Goal: Task Accomplishment & Management: Complete application form

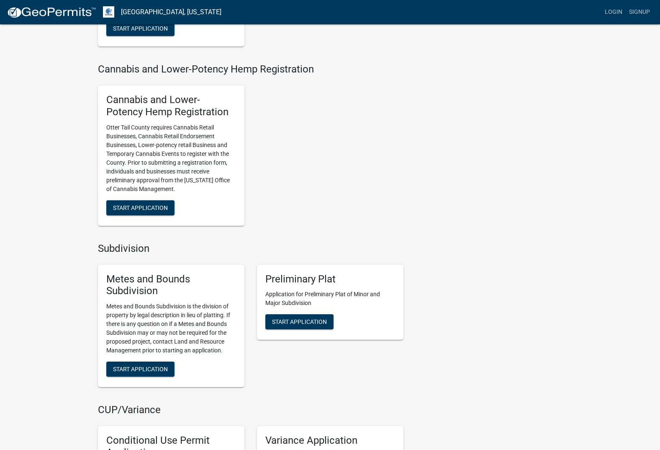
scroll to position [670, 0]
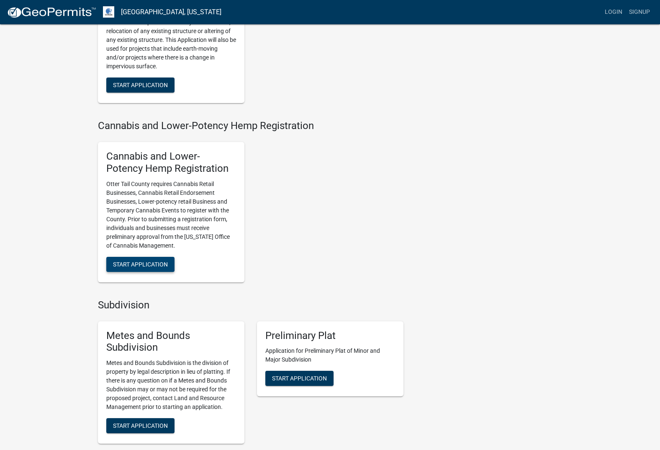
click at [151, 260] on span "Start Application" at bounding box center [140, 263] width 55 height 7
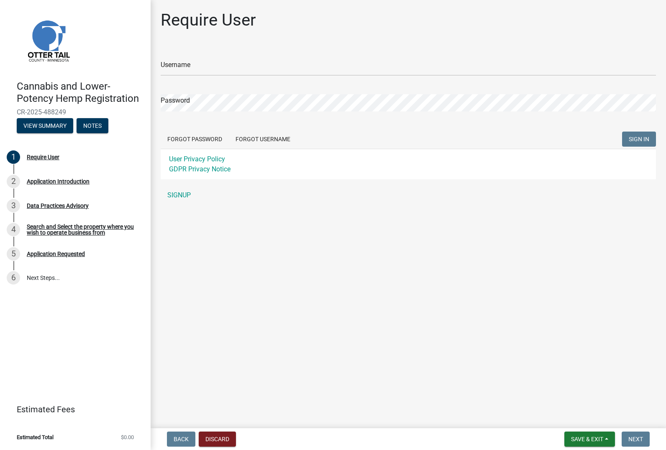
click at [245, 58] on div "Username" at bounding box center [409, 61] width 496 height 29
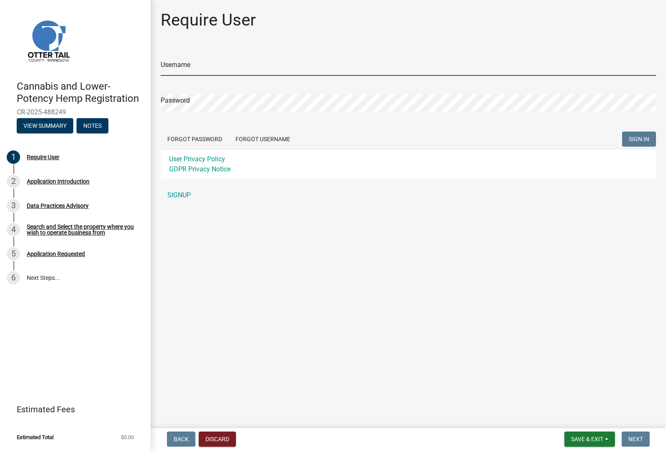
click at [246, 67] on input "Username" at bounding box center [409, 67] width 496 height 17
click at [260, 69] on input "Username" at bounding box center [409, 67] width 496 height 17
click at [250, 60] on input "Username" at bounding box center [409, 67] width 496 height 17
type input "tlarson56368"
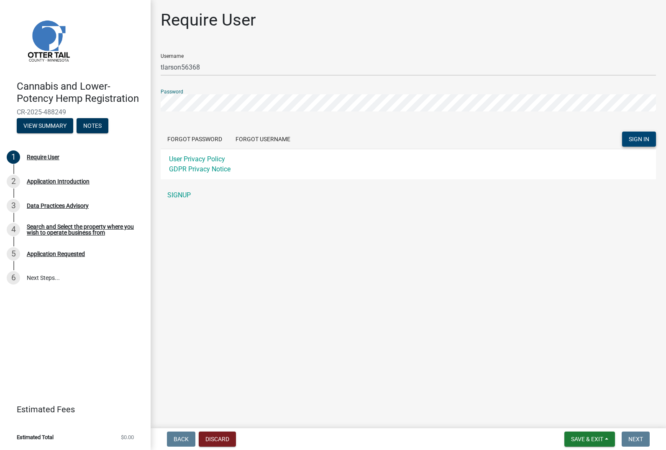
click at [632, 139] on span "SIGN IN" at bounding box center [639, 139] width 21 height 7
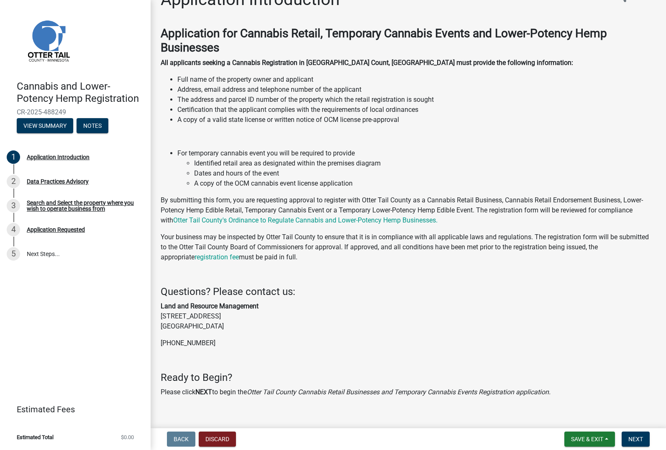
scroll to position [32, 0]
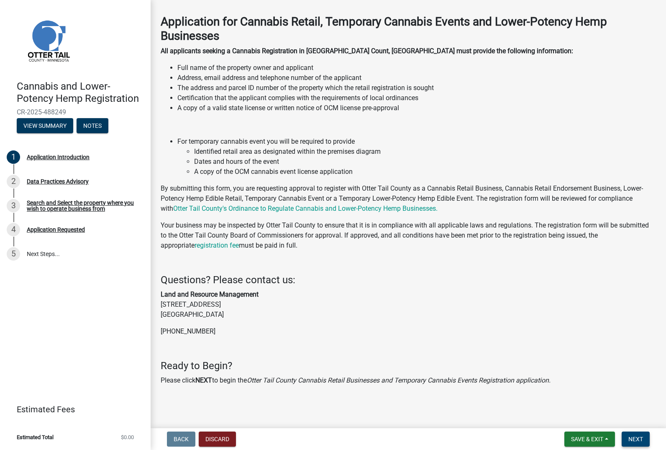
click at [642, 441] on span "Next" at bounding box center [636, 438] width 15 height 7
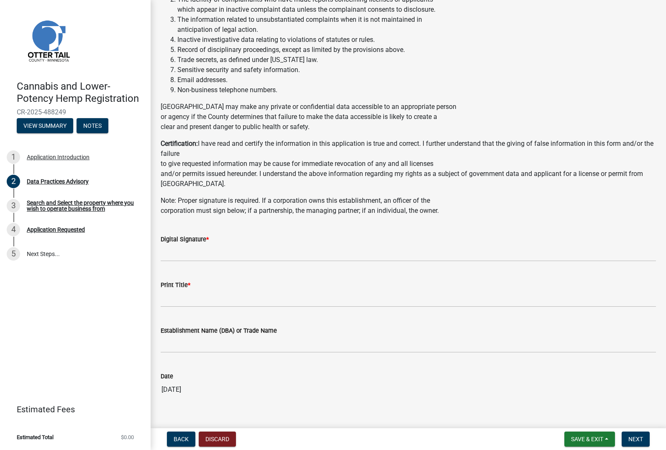
scroll to position [293, 0]
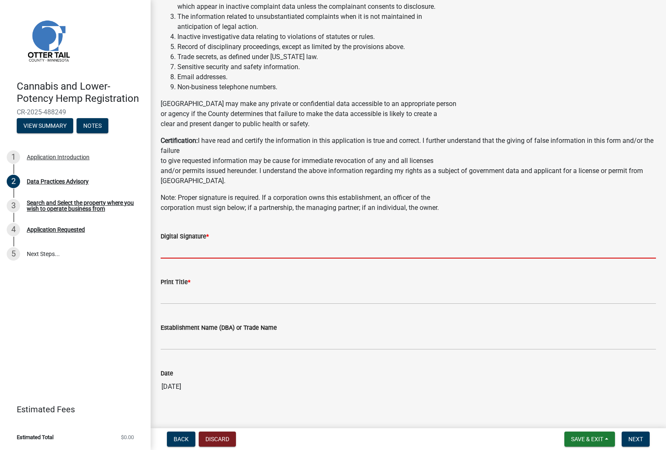
click at [245, 258] on input "Digital Signature *" at bounding box center [409, 249] width 496 height 17
type input "[PERSON_NAME]"
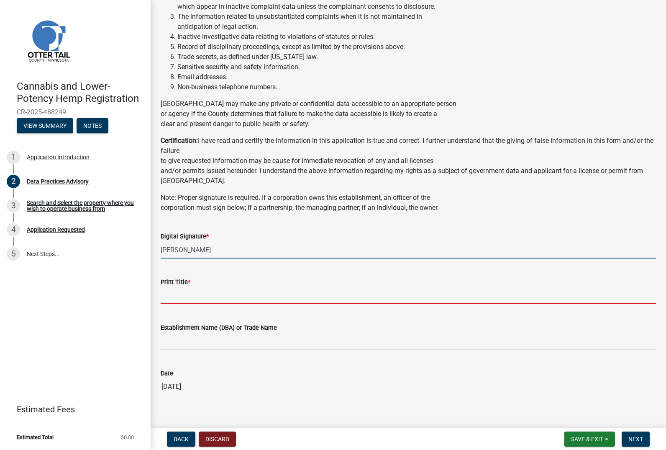
click at [187, 302] on input "Print Title *" at bounding box center [409, 295] width 496 height 17
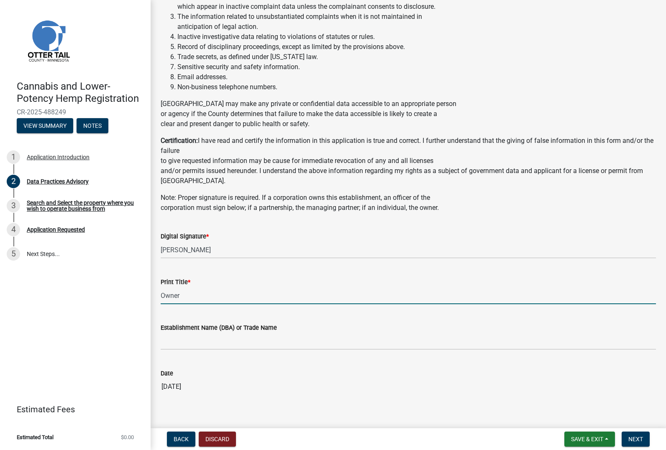
type input "Owner"
click at [218, 350] on input "Establishment Name (DBA) or Trade Name" at bounding box center [409, 340] width 496 height 17
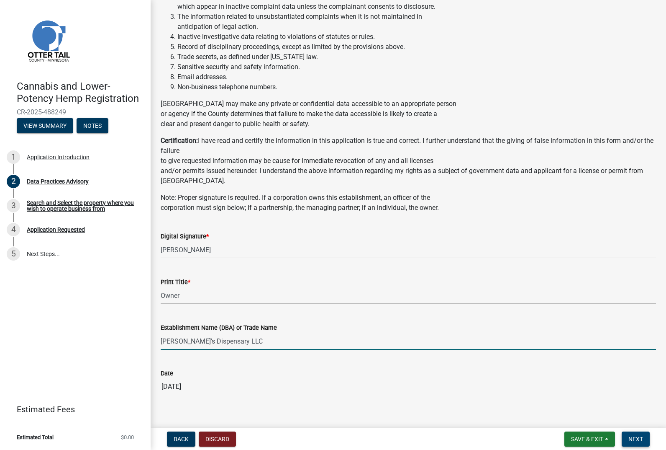
type input "[PERSON_NAME]'s Dispensary LLC"
click at [638, 434] on button "Next" at bounding box center [636, 438] width 28 height 15
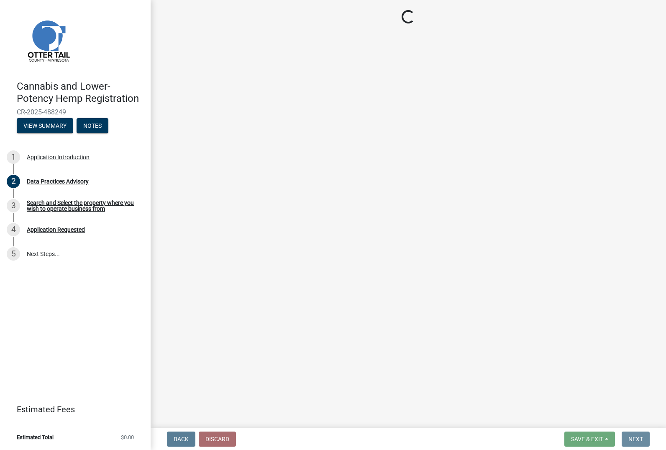
scroll to position [0, 0]
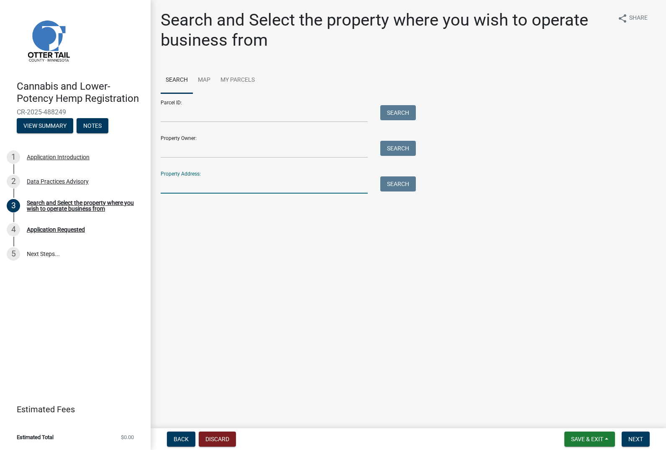
click at [270, 180] on input "Property Address:" at bounding box center [264, 184] width 207 height 17
type input "[STREET_ADDRESS]"
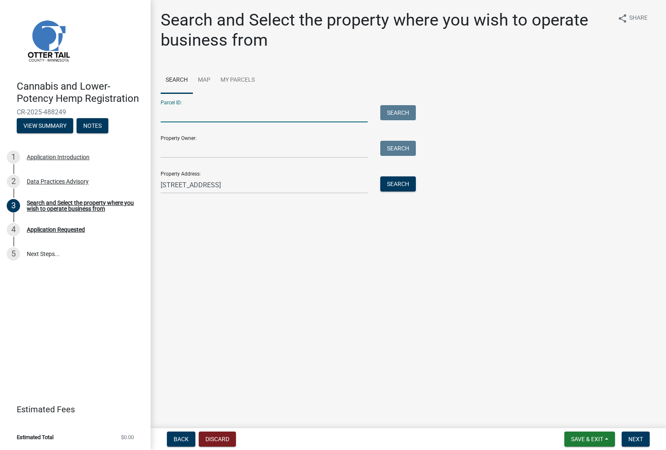
click at [233, 110] on input "Parcel ID:" at bounding box center [264, 113] width 207 height 17
click at [233, 113] on input "Parcel ID:" at bounding box center [264, 113] width 207 height 17
click at [245, 79] on link "My Parcels" at bounding box center [238, 80] width 44 height 27
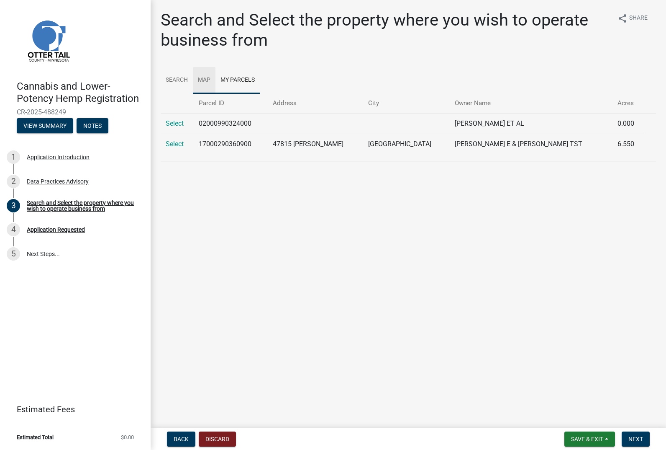
click at [205, 76] on link "Map" at bounding box center [204, 80] width 23 height 27
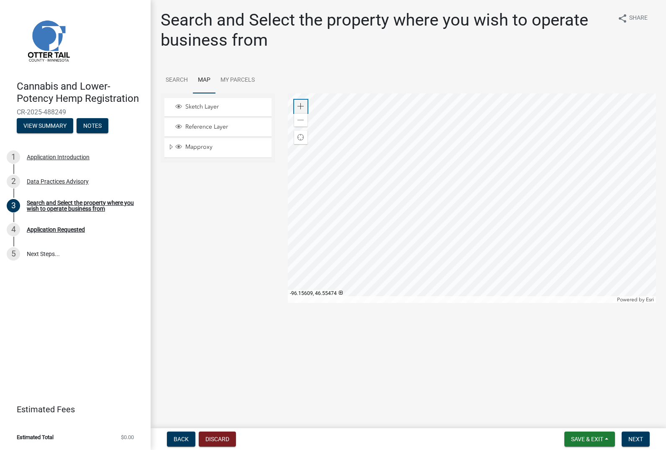
click at [301, 105] on span at bounding box center [301, 106] width 7 height 7
click at [454, 167] on div at bounding box center [472, 197] width 369 height 209
click at [401, 98] on div at bounding box center [472, 197] width 369 height 209
click at [297, 105] on div "Zoom in" at bounding box center [300, 106] width 13 height 13
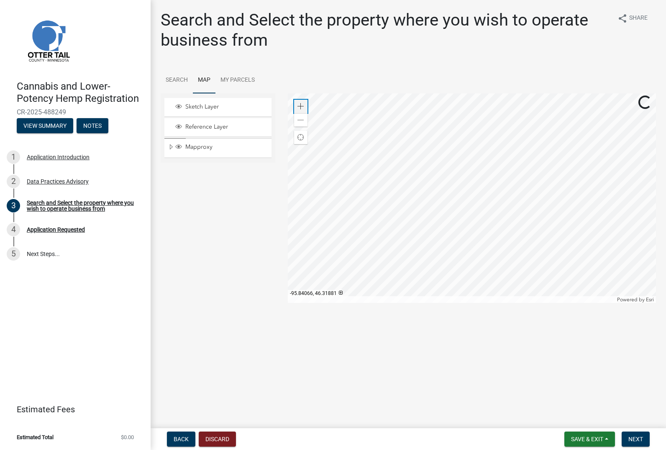
click at [298, 105] on span at bounding box center [301, 106] width 7 height 7
click at [391, 190] on div at bounding box center [472, 197] width 369 height 209
click at [301, 104] on span at bounding box center [301, 106] width 7 height 7
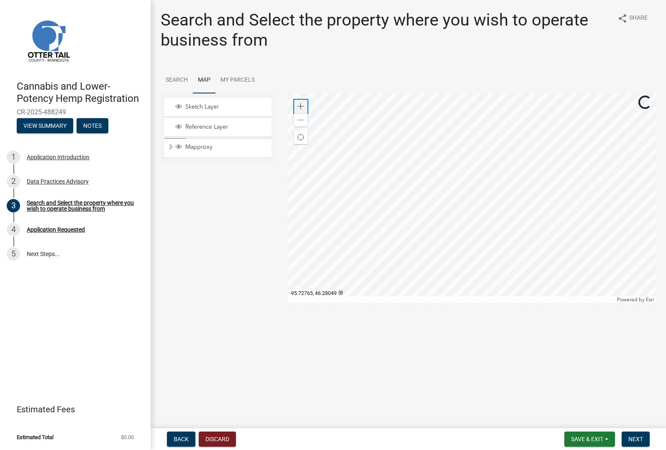
click at [301, 104] on span at bounding box center [301, 106] width 7 height 7
click at [470, 218] on div at bounding box center [472, 197] width 369 height 209
click at [426, 190] on div at bounding box center [472, 197] width 369 height 209
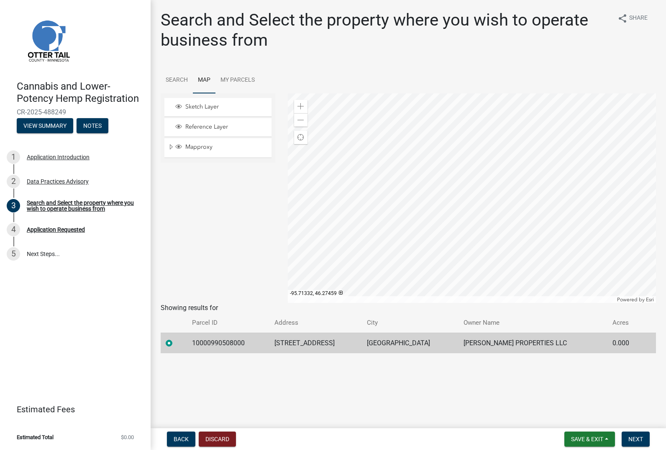
click at [176, 338] on label at bounding box center [176, 338] width 0 height 0
click at [176, 343] on input "radio" at bounding box center [178, 340] width 5 height 5
click at [176, 338] on label at bounding box center [176, 338] width 0 height 0
click at [176, 343] on input "radio" at bounding box center [178, 340] width 5 height 5
click at [176, 338] on label at bounding box center [176, 338] width 0 height 0
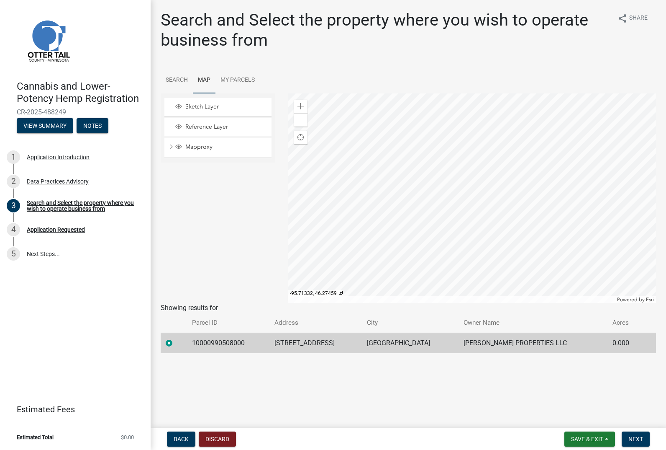
click at [176, 343] on input "radio" at bounding box center [178, 340] width 5 height 5
click at [176, 338] on label at bounding box center [176, 338] width 0 height 0
click at [176, 343] on input "radio" at bounding box center [178, 340] width 5 height 5
click at [245, 341] on td "10000990508000" at bounding box center [228, 342] width 82 height 21
drag, startPoint x: 248, startPoint y: 342, endPoint x: 189, endPoint y: 344, distance: 59.1
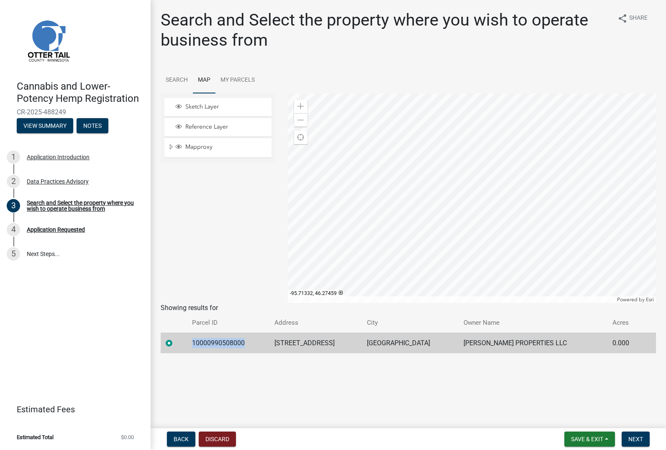
click at [189, 344] on tr "10000990508000 [STREET_ADDRESS][GEOGRAPHIC_DATA][PERSON_NAME] PROPERTIES LLC 0.…" at bounding box center [409, 342] width 496 height 21
copy td "10000990508000"
click at [172, 80] on link "Search" at bounding box center [177, 80] width 32 height 27
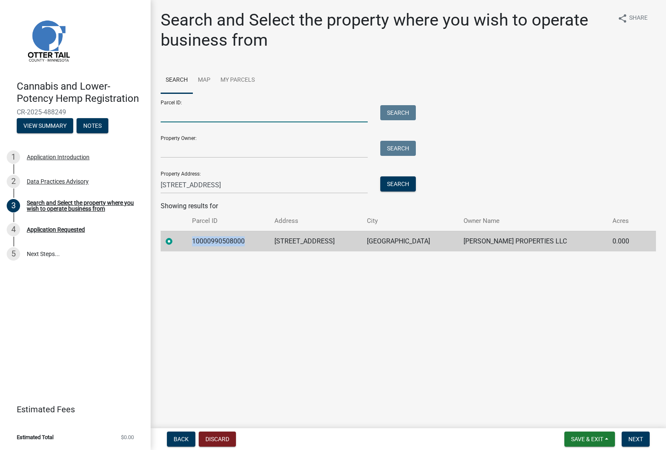
click at [210, 112] on input "Parcel ID:" at bounding box center [264, 113] width 207 height 17
paste input "10000990508000"
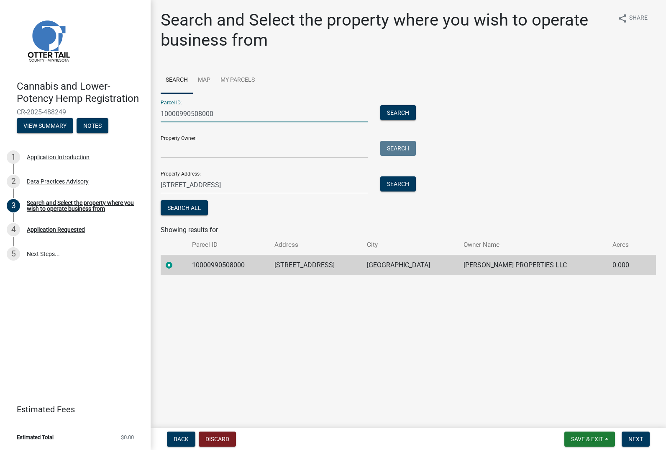
type input "10000990508000"
click at [551, 265] on td "[PERSON_NAME] PROPERTIES LLC" at bounding box center [533, 265] width 149 height 21
drag, startPoint x: 557, startPoint y: 266, endPoint x: 476, endPoint y: 268, distance: 81.2
click at [476, 268] on td "[PERSON_NAME] PROPERTIES LLC" at bounding box center [533, 265] width 149 height 21
copy td "[PERSON_NAME] PROPERTIES LLC"
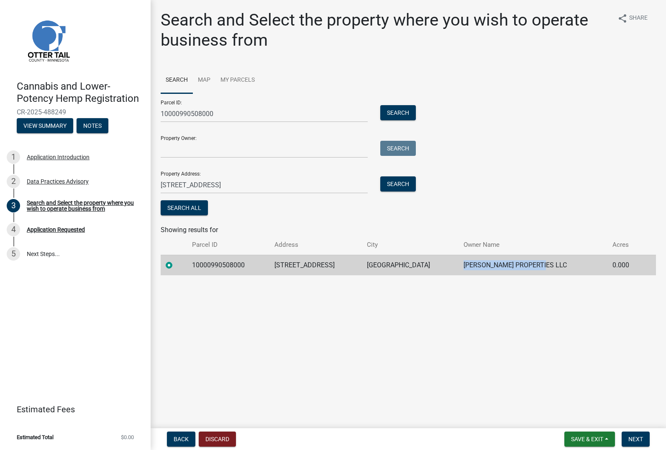
click at [208, 135] on div "Property Owner: Search" at bounding box center [286, 143] width 251 height 29
click at [214, 148] on input "Property Owner:" at bounding box center [264, 149] width 207 height 17
paste input "[PERSON_NAME] PROPERTIES LLC"
type input "[PERSON_NAME] PROPERTIES LLC"
click at [271, 343] on main "Search and Select the property where you wish to operate business from share Sh…" at bounding box center [409, 212] width 516 height 425
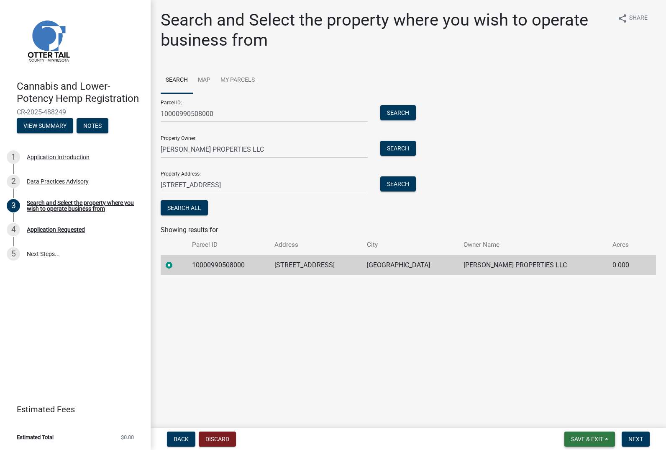
click at [581, 440] on span "Save & Exit" at bounding box center [587, 438] width 32 height 7
click at [624, 355] on main "Search and Select the property where you wish to operate business from share Sh…" at bounding box center [409, 212] width 516 height 425
click at [631, 438] on span "Next" at bounding box center [636, 438] width 15 height 7
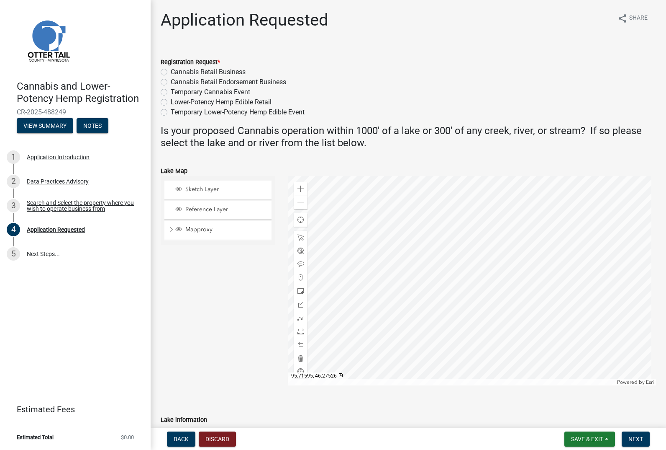
click at [171, 82] on label "Cannabis Retail Endorsement Business" at bounding box center [229, 82] width 116 height 10
click at [171, 82] on input "Cannabis Retail Endorsement Business" at bounding box center [173, 79] width 5 height 5
radio input "true"
click at [638, 440] on span "Next" at bounding box center [636, 438] width 15 height 7
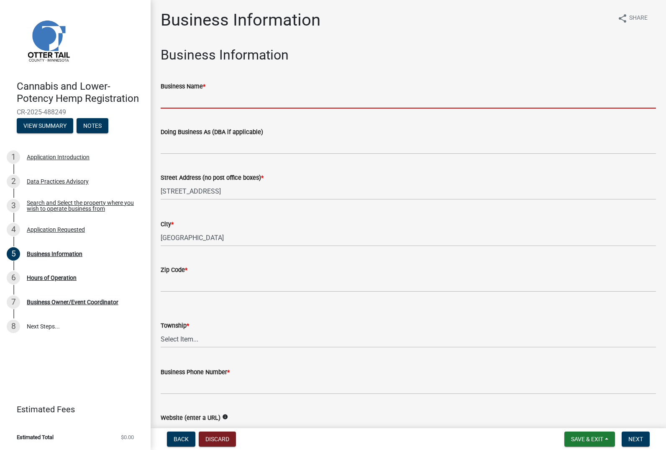
click at [311, 97] on input "Business Name *" at bounding box center [409, 99] width 496 height 17
type input "[PERSON_NAME]'s Dispensary LLC"
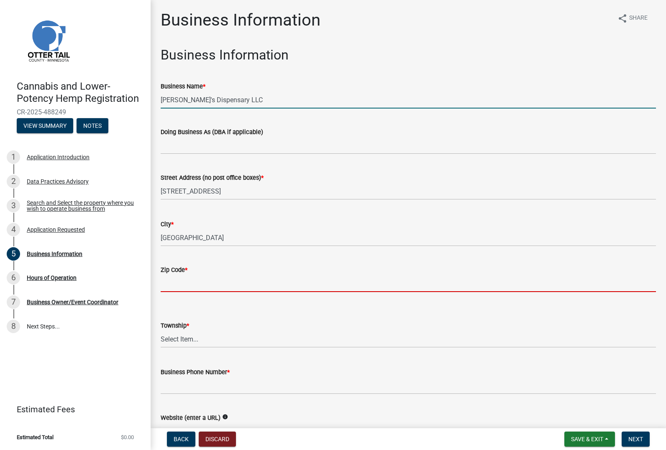
click at [283, 282] on input "Zip Code *" at bounding box center [409, 283] width 496 height 17
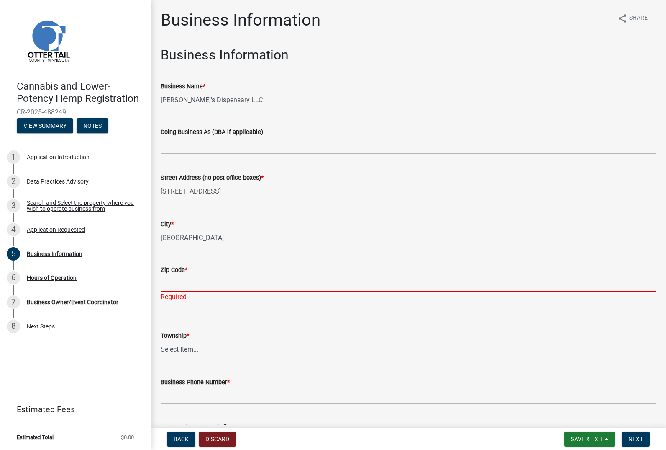
click at [236, 279] on input "Zip Code *" at bounding box center [409, 283] width 496 height 17
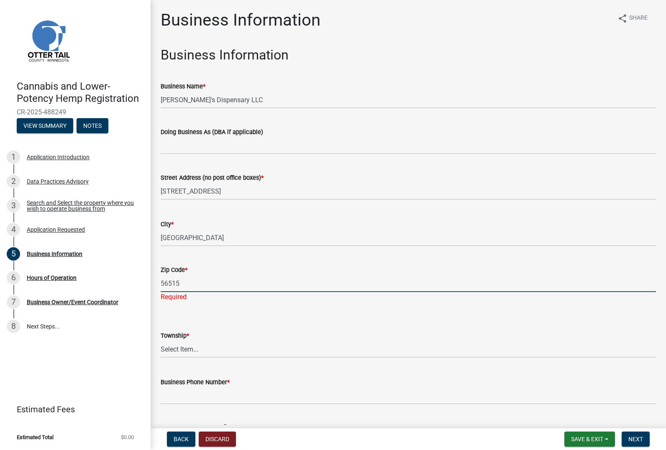
type input "56515"
click at [202, 347] on select "Select Item... [GEOGRAPHIC_DATA] [GEOGRAPHIC_DATA] [GEOGRAPHIC_DATA] [GEOGRAPHI…" at bounding box center [409, 348] width 496 height 17
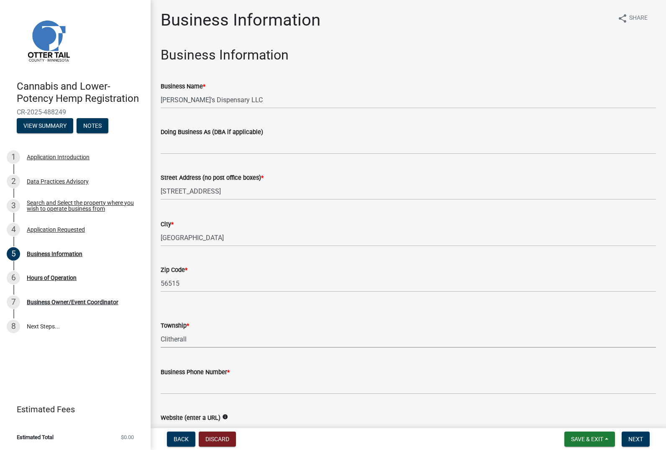
click at [161, 330] on select "Select Item... [GEOGRAPHIC_DATA] [GEOGRAPHIC_DATA] [GEOGRAPHIC_DATA] [GEOGRAPHI…" at bounding box center [409, 338] width 496 height 17
select select "abcd97b8-7c6c-4e5e-aff4-405aefa30ec1"
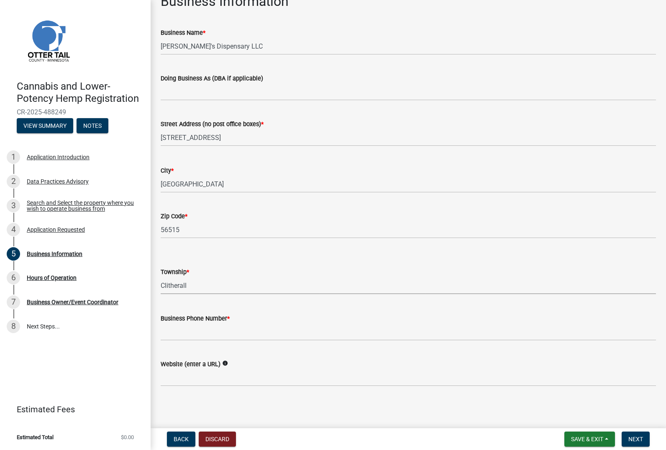
scroll to position [54, 0]
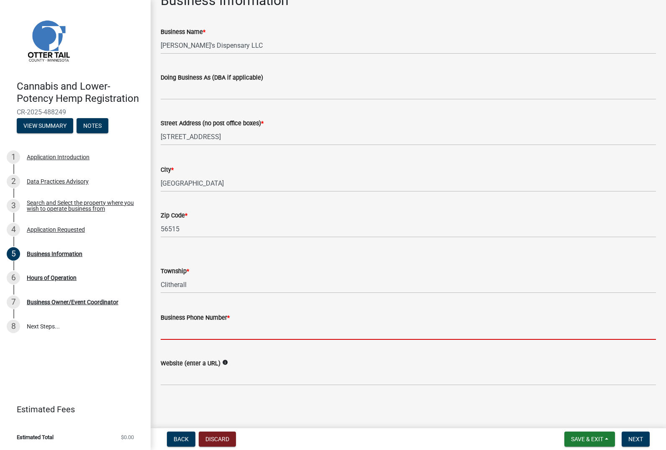
click at [255, 329] on input "Business Phone Number *" at bounding box center [409, 330] width 496 height 17
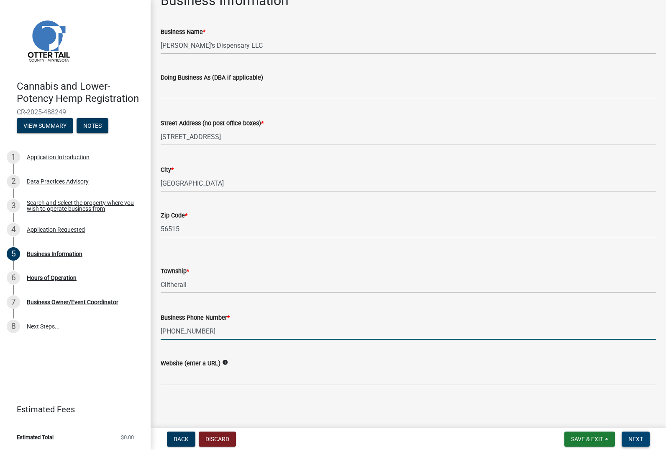
type input "[PHONE_NUMBER]"
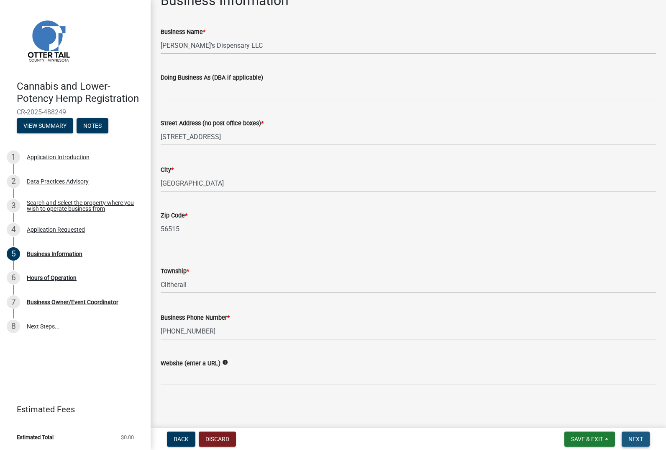
click at [639, 437] on span "Next" at bounding box center [636, 438] width 15 height 7
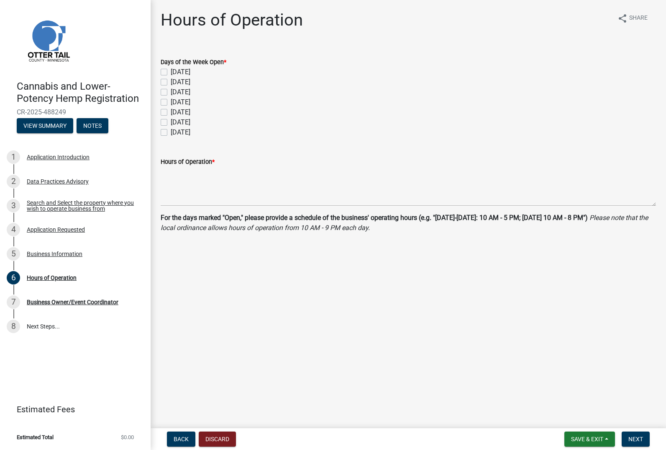
click at [171, 72] on label "[DATE]" at bounding box center [181, 72] width 20 height 10
click at [171, 72] on input "[DATE]" at bounding box center [173, 69] width 5 height 5
checkbox input "true"
checkbox input "false"
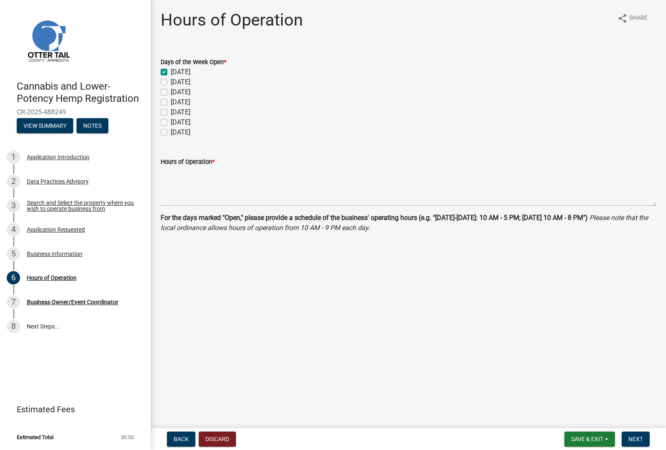
checkbox input "false"
click at [171, 81] on label "[DATE]" at bounding box center [181, 82] width 20 height 10
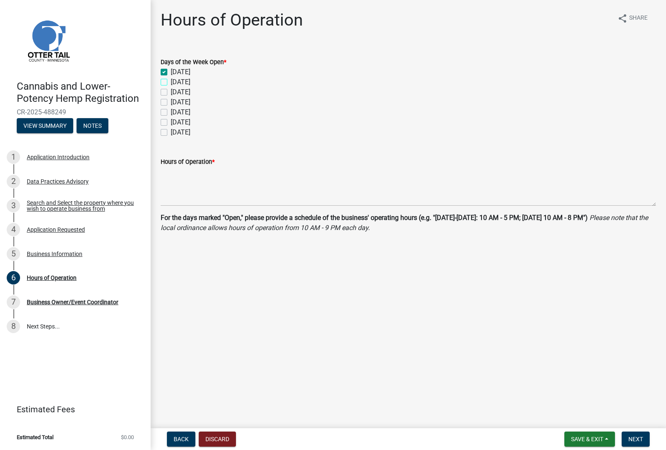
click at [171, 81] on input "[DATE]" at bounding box center [173, 79] width 5 height 5
checkbox input "true"
checkbox input "false"
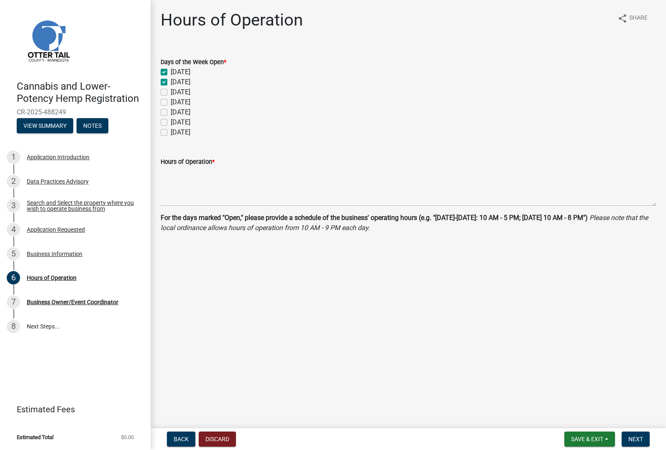
checkbox input "false"
click at [171, 93] on label "[DATE]" at bounding box center [181, 92] width 20 height 10
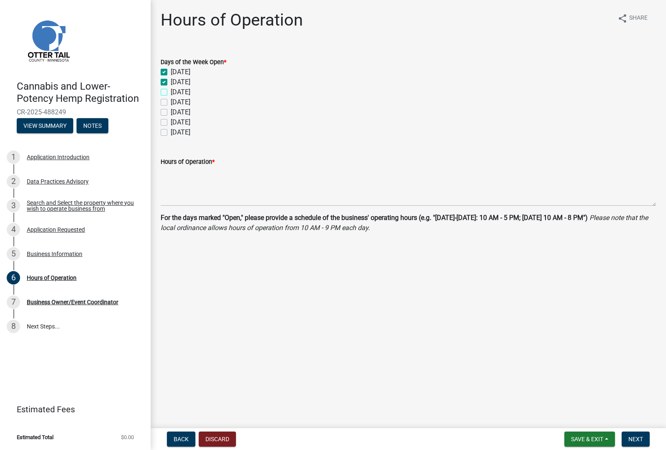
click at [171, 93] on input "[DATE]" at bounding box center [173, 89] width 5 height 5
checkbox input "true"
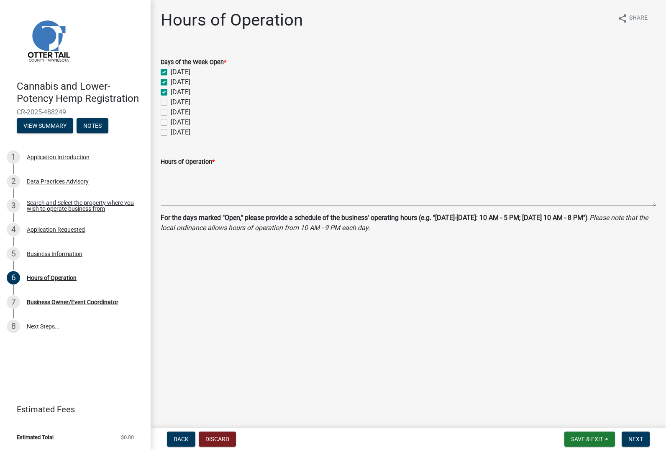
checkbox input "false"
click at [171, 101] on label "[DATE]" at bounding box center [181, 102] width 20 height 10
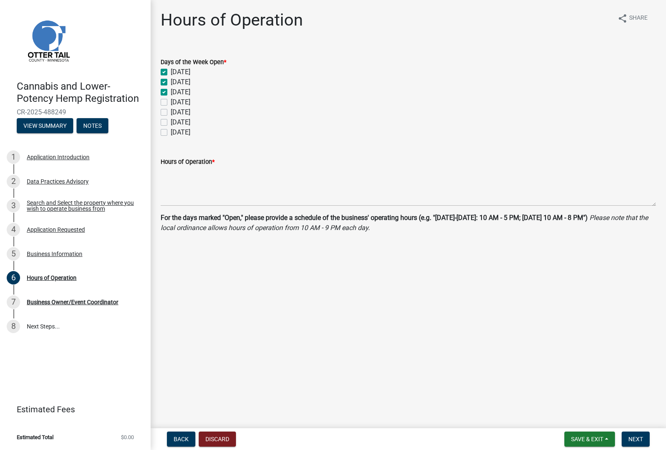
click at [171, 101] on input "[DATE]" at bounding box center [173, 99] width 5 height 5
checkbox input "true"
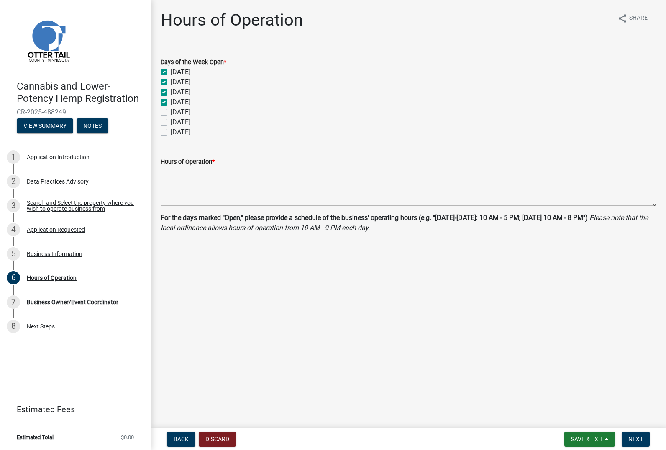
checkbox input "true"
checkbox input "false"
click at [171, 113] on label "[DATE]" at bounding box center [181, 112] width 20 height 10
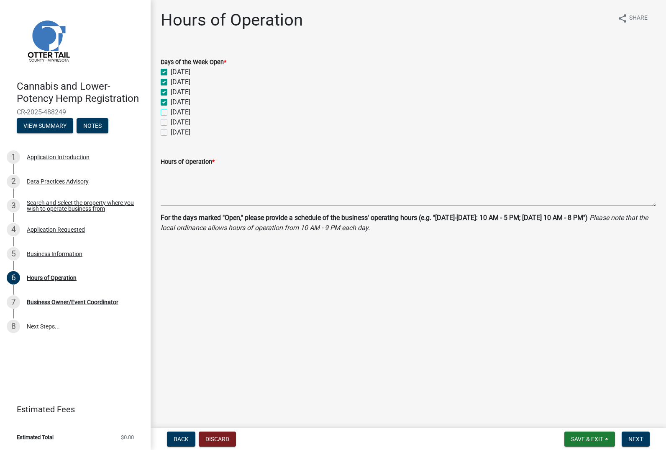
click at [171, 113] on input "[DATE]" at bounding box center [173, 109] width 5 height 5
checkbox input "true"
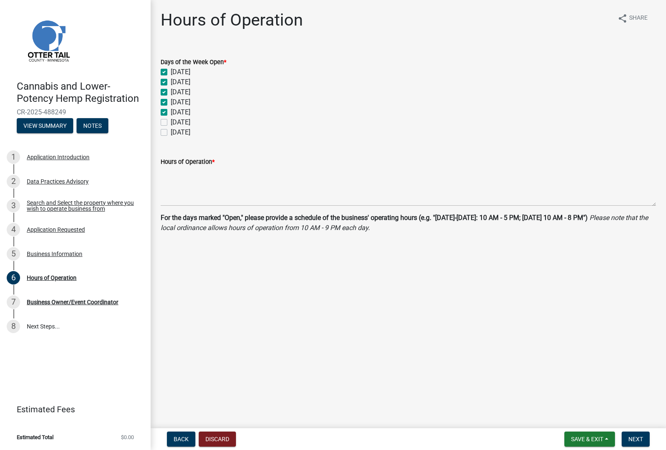
checkbox input "true"
checkbox input "false"
drag, startPoint x: 165, startPoint y: 121, endPoint x: 161, endPoint y: 132, distance: 11.5
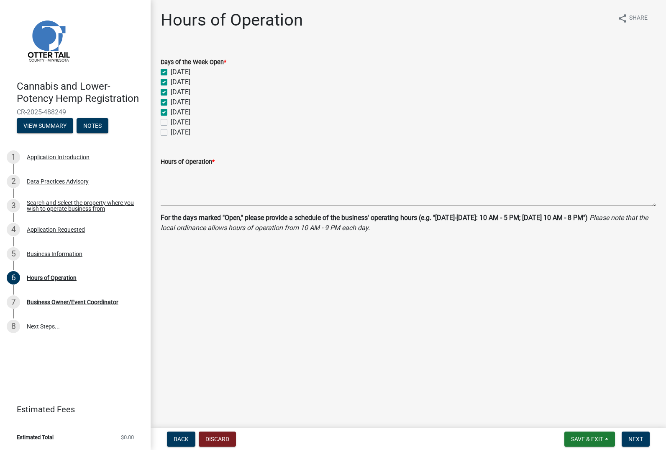
click at [171, 122] on label "[DATE]" at bounding box center [181, 122] width 20 height 10
click at [171, 122] on input "[DATE]" at bounding box center [173, 119] width 5 height 5
checkbox input "true"
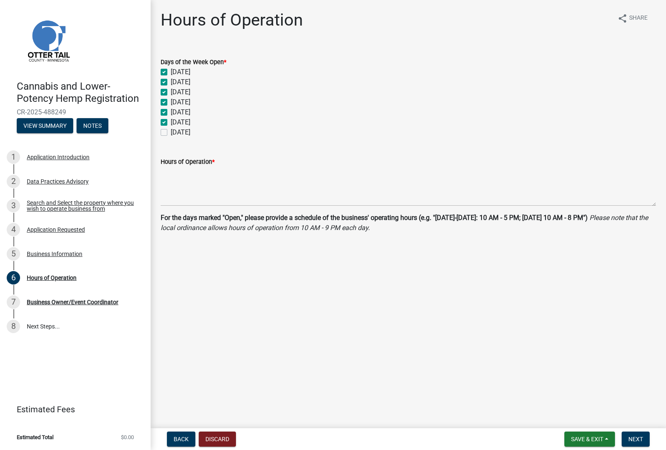
checkbox input "true"
click at [161, 136] on div "[DATE]" at bounding box center [409, 132] width 496 height 10
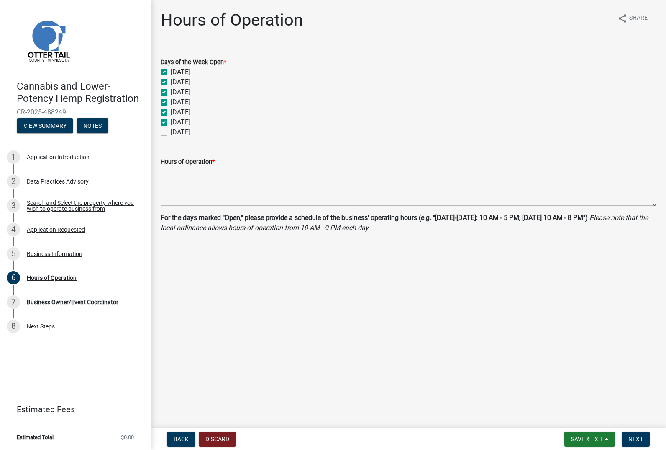
click at [171, 132] on label "[DATE]" at bounding box center [181, 132] width 20 height 10
click at [171, 132] on input "[DATE]" at bounding box center [173, 129] width 5 height 5
checkbox input "true"
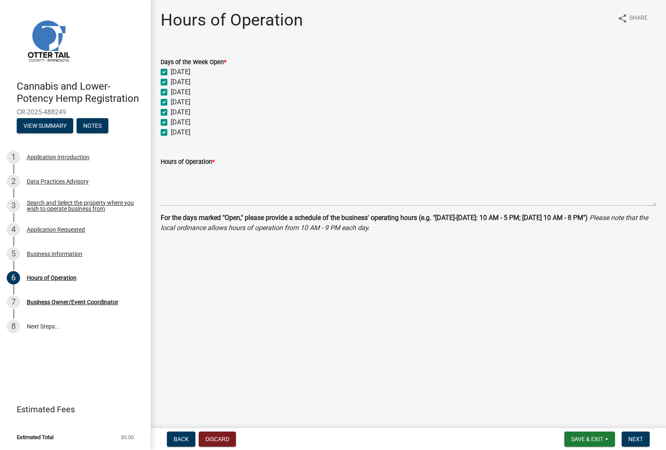
checkbox input "true"
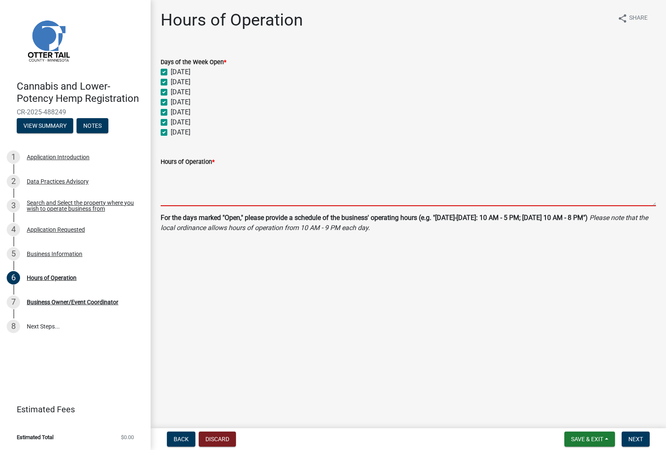
click at [256, 200] on textarea "Hours of Operation *" at bounding box center [409, 186] width 496 height 39
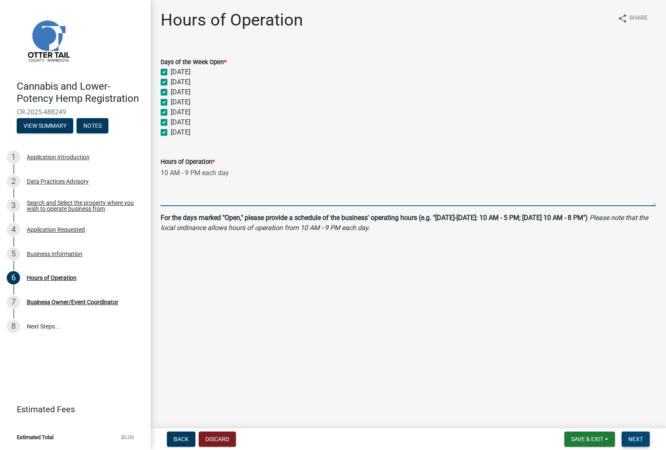
type textarea "10 AM - 9 PM each day"
click at [636, 440] on span "Next" at bounding box center [636, 438] width 15 height 7
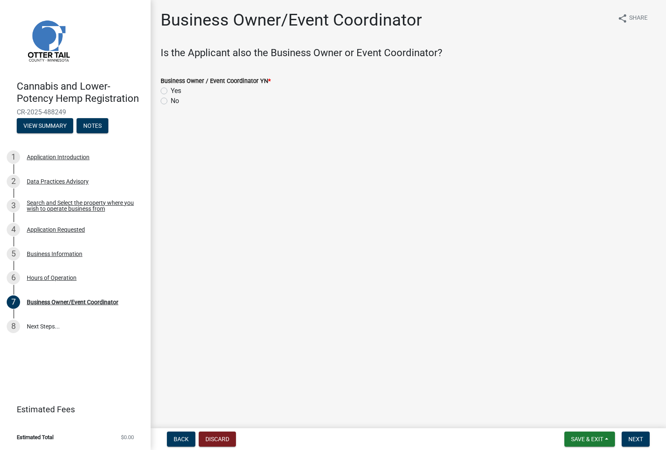
click at [171, 89] on label "Yes" at bounding box center [176, 91] width 10 height 10
click at [171, 89] on input "Yes" at bounding box center [173, 88] width 5 height 5
radio input "true"
click at [634, 436] on span "Next" at bounding box center [636, 438] width 15 height 7
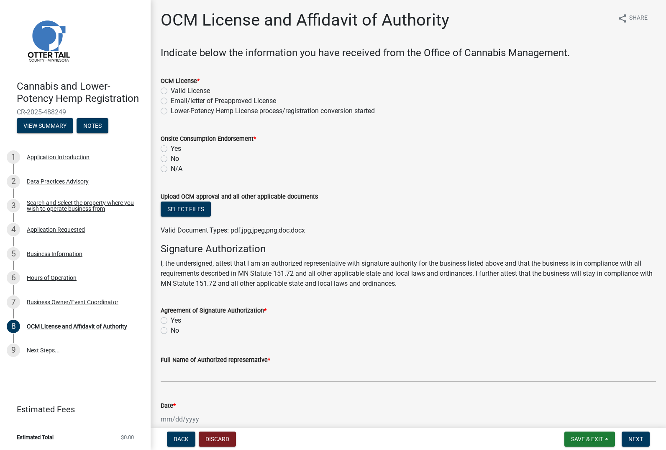
click at [171, 101] on label "Email/letter of Preapproved License" at bounding box center [223, 101] width 105 height 10
click at [171, 101] on input "Email/letter of Preapproved License" at bounding box center [173, 98] width 5 height 5
radio input "true"
click at [171, 157] on label "No" at bounding box center [175, 159] width 8 height 10
click at [171, 157] on input "No" at bounding box center [173, 156] width 5 height 5
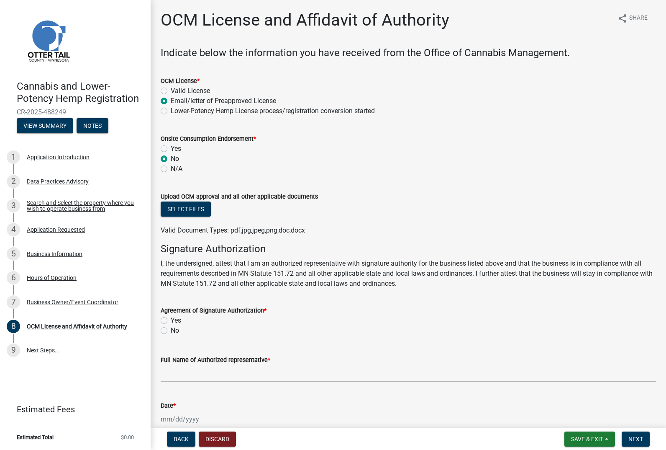
radio input "true"
click at [171, 321] on label "Yes" at bounding box center [176, 320] width 10 height 10
click at [171, 321] on input "Yes" at bounding box center [173, 317] width 5 height 5
radio input "true"
click at [281, 408] on div "Date *" at bounding box center [409, 405] width 496 height 10
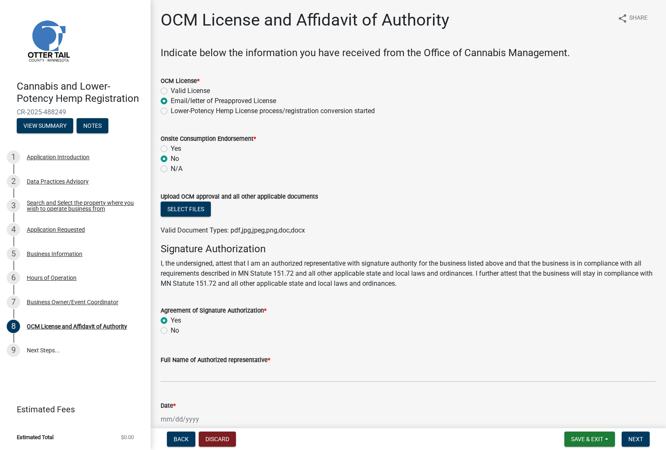
click at [286, 420] on div at bounding box center [409, 418] width 496 height 17
select select "10"
select select "2025"
click at [173, 420] on input "Date *" at bounding box center [199, 418] width 77 height 17
click at [170, 347] on div "6" at bounding box center [168, 347] width 13 height 13
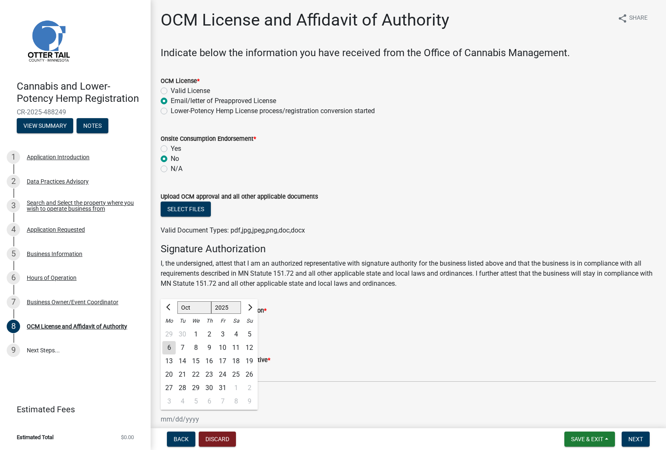
type input "[DATE]"
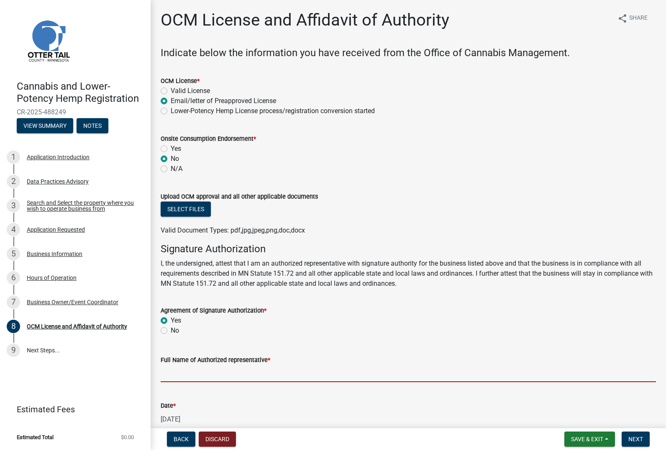
click at [246, 373] on input "Full Name of Authorized representative *" at bounding box center [409, 373] width 496 height 17
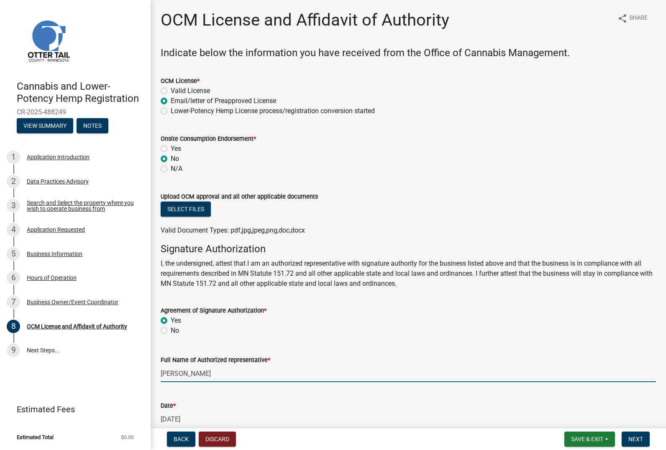
type input "[PERSON_NAME]"
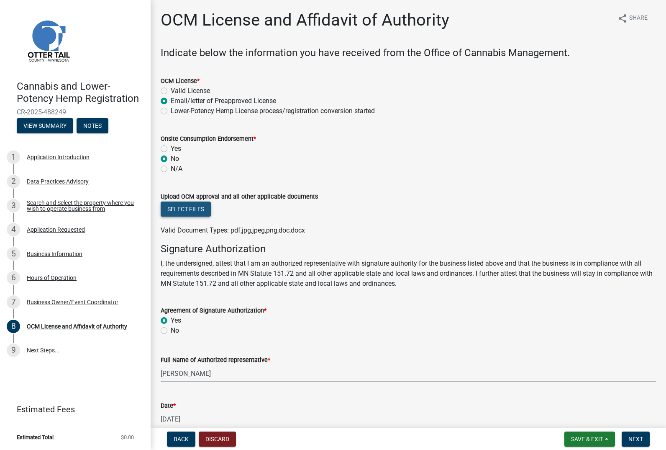
click at [193, 208] on button "Select files" at bounding box center [186, 208] width 50 height 15
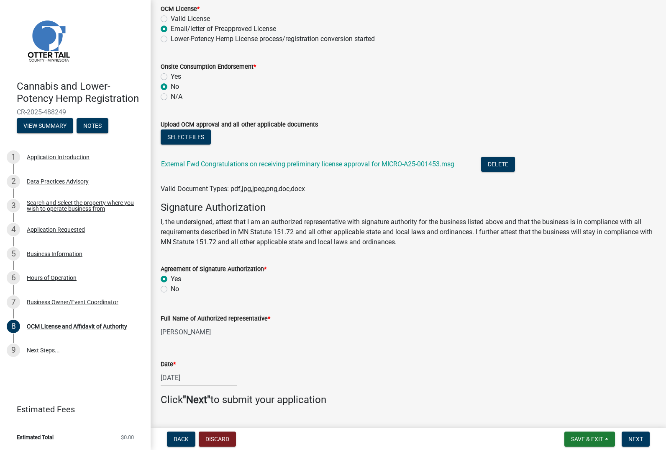
scroll to position [92, 0]
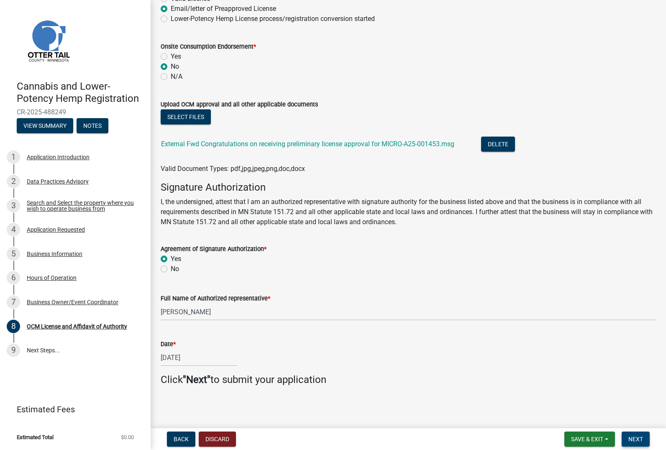
click at [637, 436] on span "Next" at bounding box center [636, 438] width 15 height 7
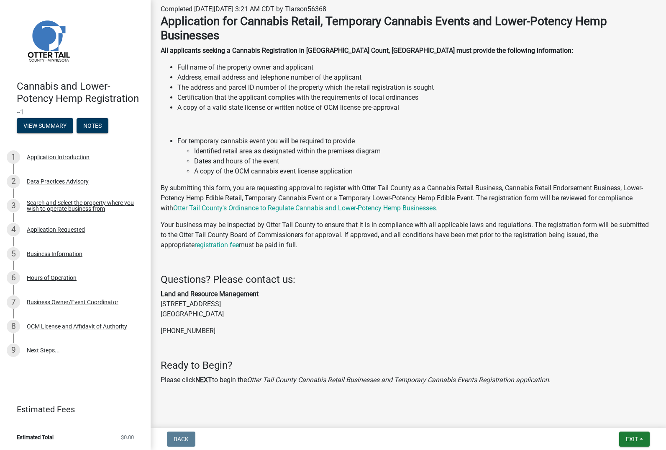
scroll to position [122, 0]
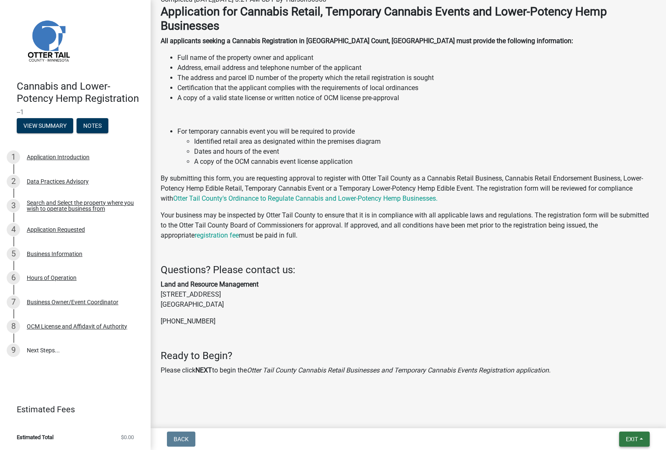
click at [645, 435] on button "Exit" at bounding box center [635, 438] width 31 height 15
click at [606, 415] on button "Save & Exit" at bounding box center [616, 417] width 67 height 20
